Goal: Transaction & Acquisition: Purchase product/service

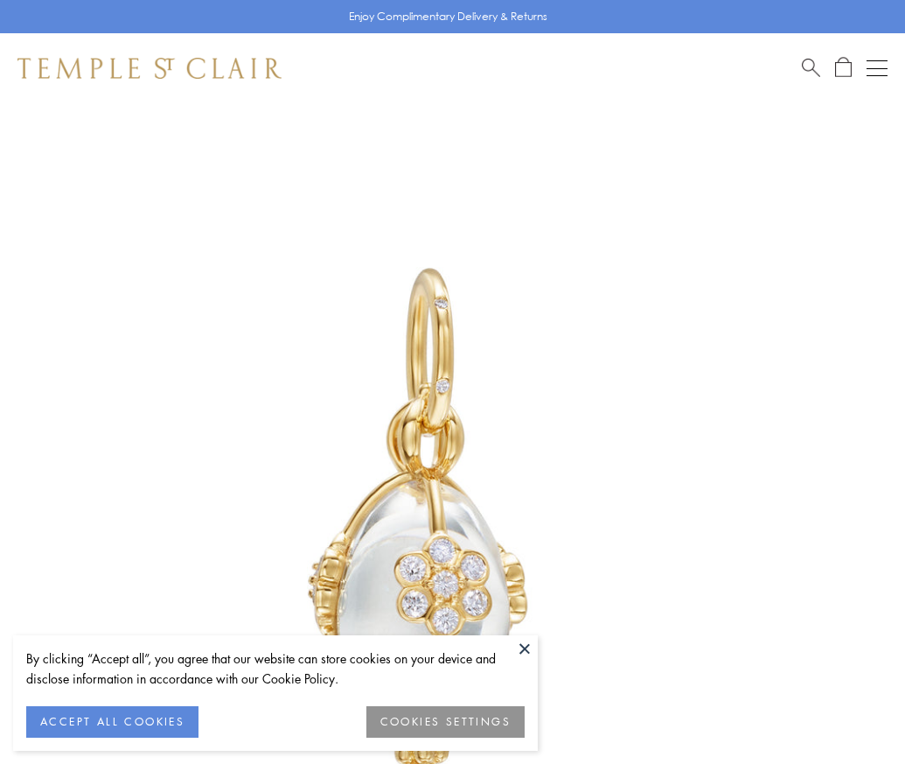
scroll to position [7, 0]
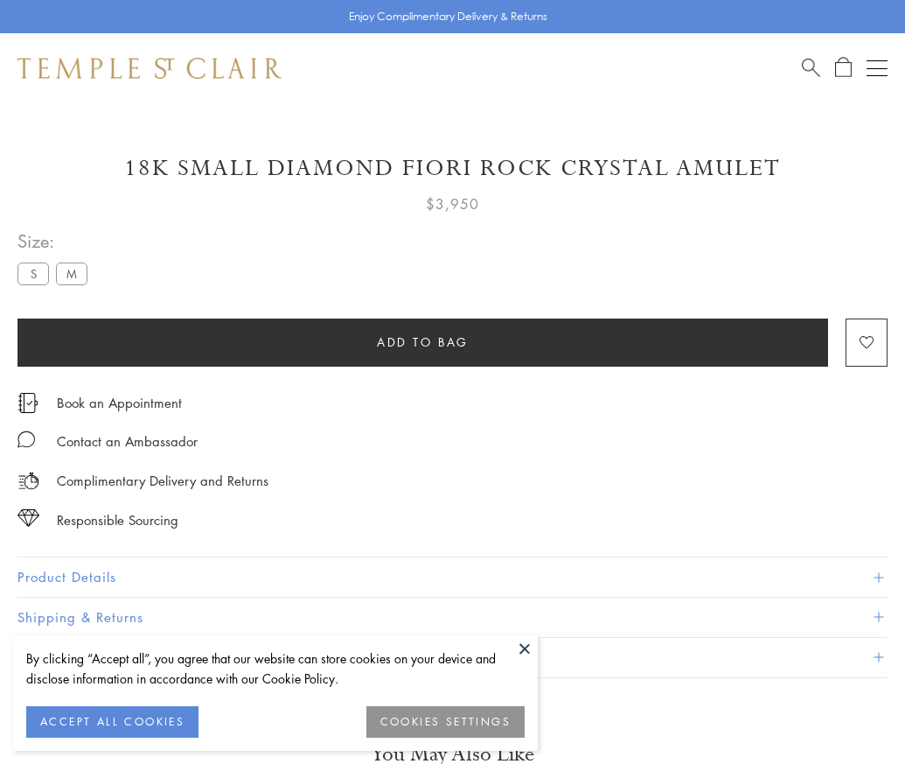
click at [422, 341] on span "Add to bag" at bounding box center [423, 341] width 92 height 19
